Goal: Information Seeking & Learning: Learn about a topic

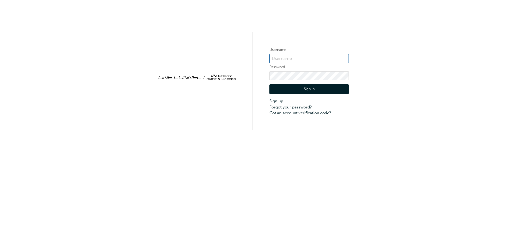
type input "OJAU186"
click at [316, 87] on button "Sign In" at bounding box center [309, 89] width 79 height 10
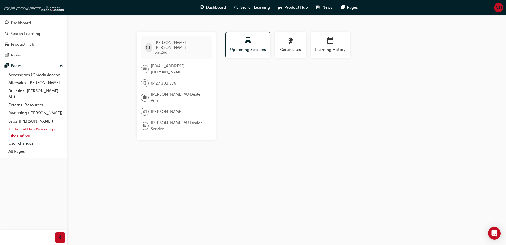
click at [23, 128] on link "Technical Hub Workshop information" at bounding box center [35, 132] width 59 height 14
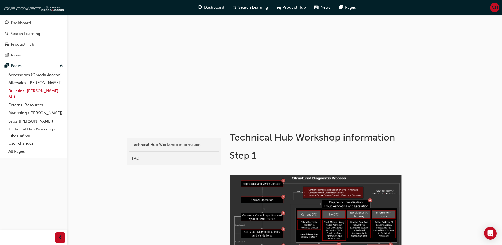
click at [24, 90] on link "Bulletins ([PERSON_NAME] - AU)" at bounding box center [35, 94] width 59 height 14
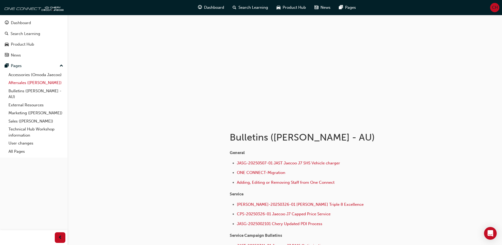
click at [25, 80] on link "Aftersales ([PERSON_NAME])" at bounding box center [35, 83] width 59 height 8
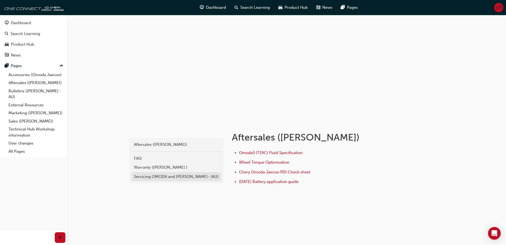
click at [144, 176] on div "Servicing OMODA and [PERSON_NAME]- (AU)" at bounding box center [176, 176] width 85 height 6
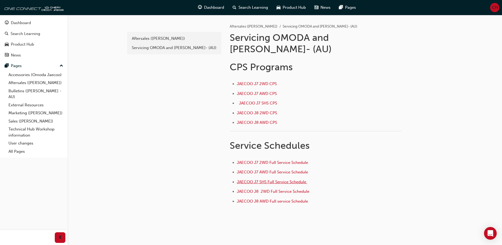
click at [273, 179] on span "JAECOO J7 SHS Full Service Schedule ﻿" at bounding box center [272, 181] width 70 height 5
click at [256, 91] on span "JAECOO J7 AWD CPS ﻿" at bounding box center [257, 93] width 41 height 5
click at [267, 101] on span "JAECOO J7 SHS CPS ﻿" at bounding box center [258, 103] width 39 height 5
click at [260, 91] on span "JAECOO J7 AWD CPS ﻿" at bounding box center [257, 93] width 41 height 5
click at [265, 81] on span "JAECOO J7 2WD CPS ﻿" at bounding box center [257, 83] width 41 height 5
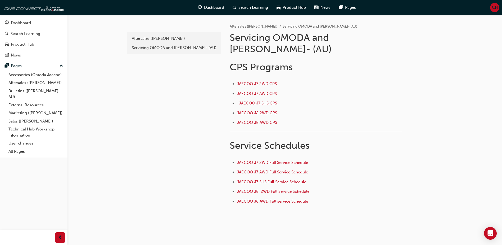
click at [255, 101] on span "JAECOO J7 SHS CPS ﻿" at bounding box center [258, 103] width 39 height 5
